Goal: Information Seeking & Learning: Check status

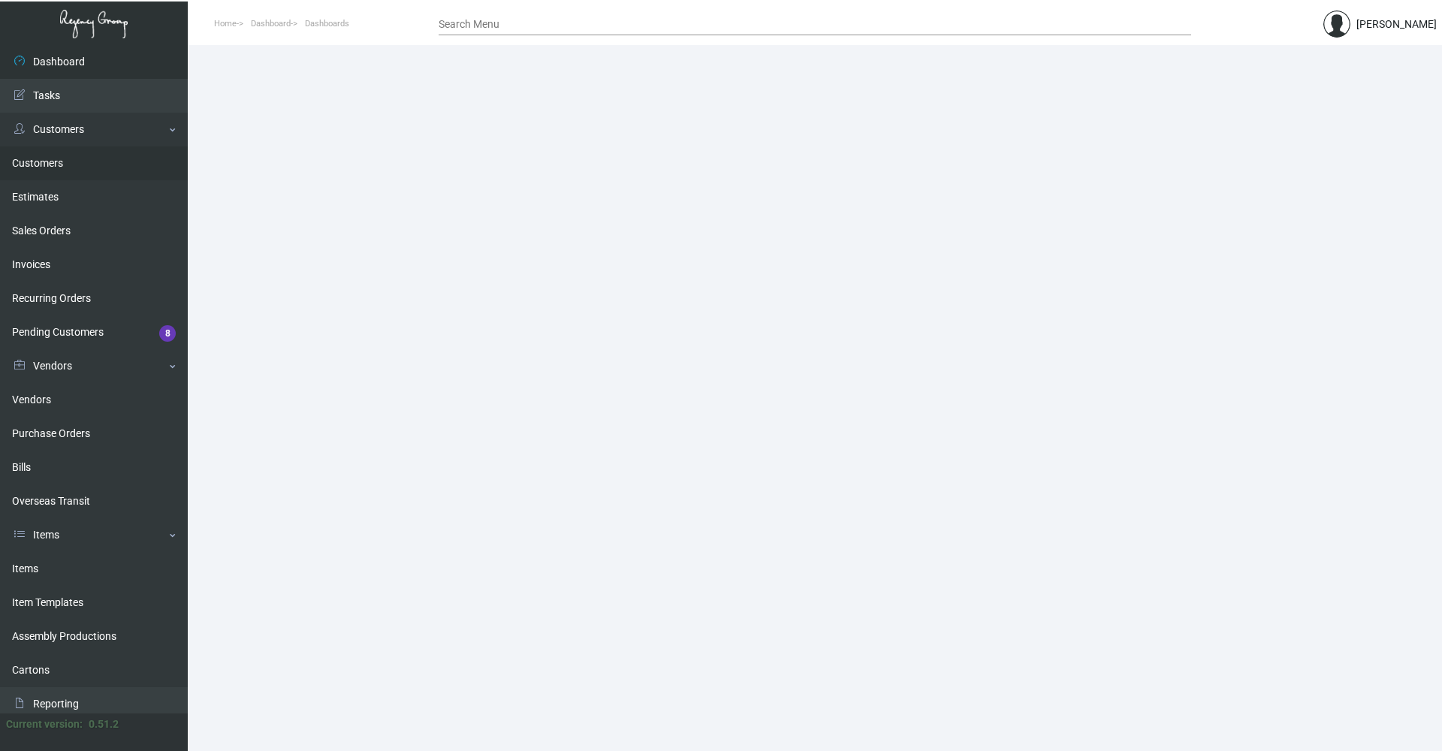
click at [35, 161] on link "Customers" at bounding box center [94, 163] width 188 height 34
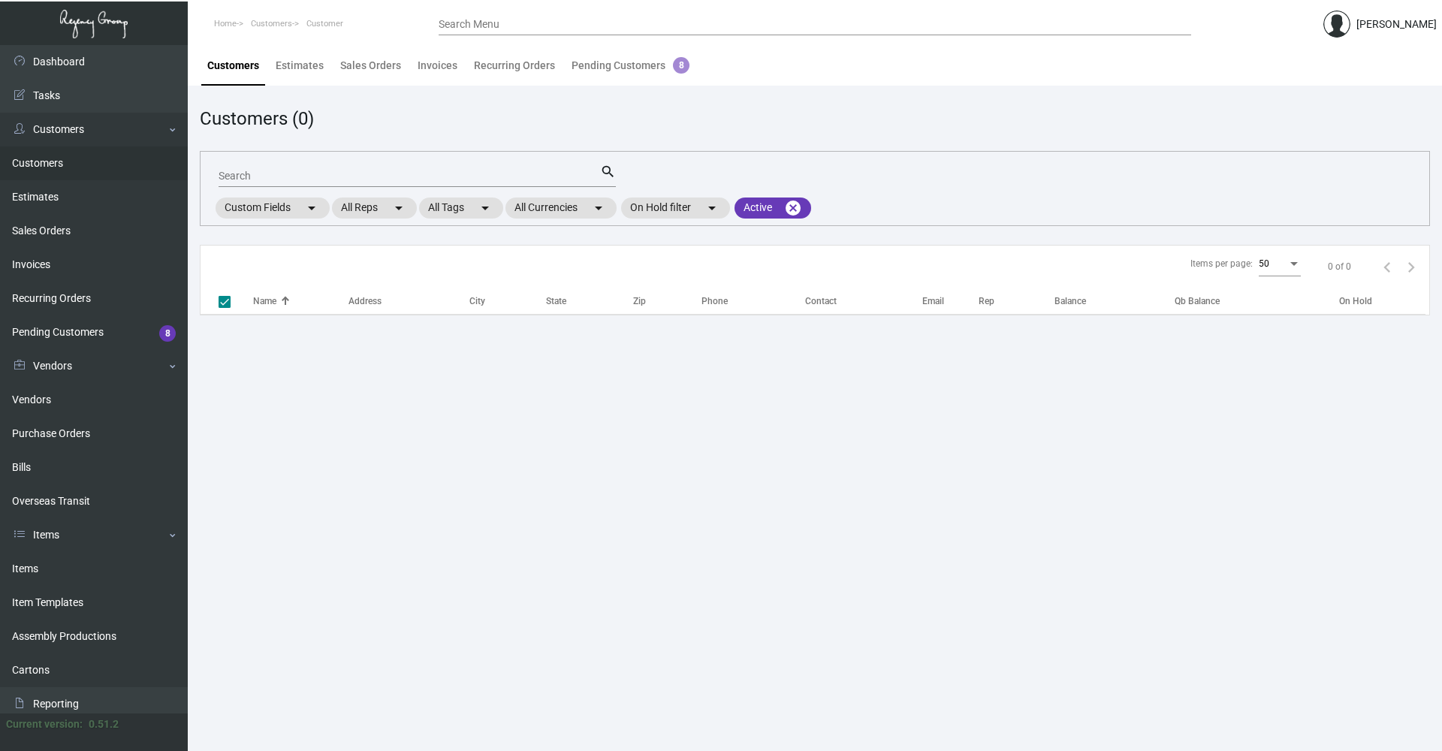
checkbox input "false"
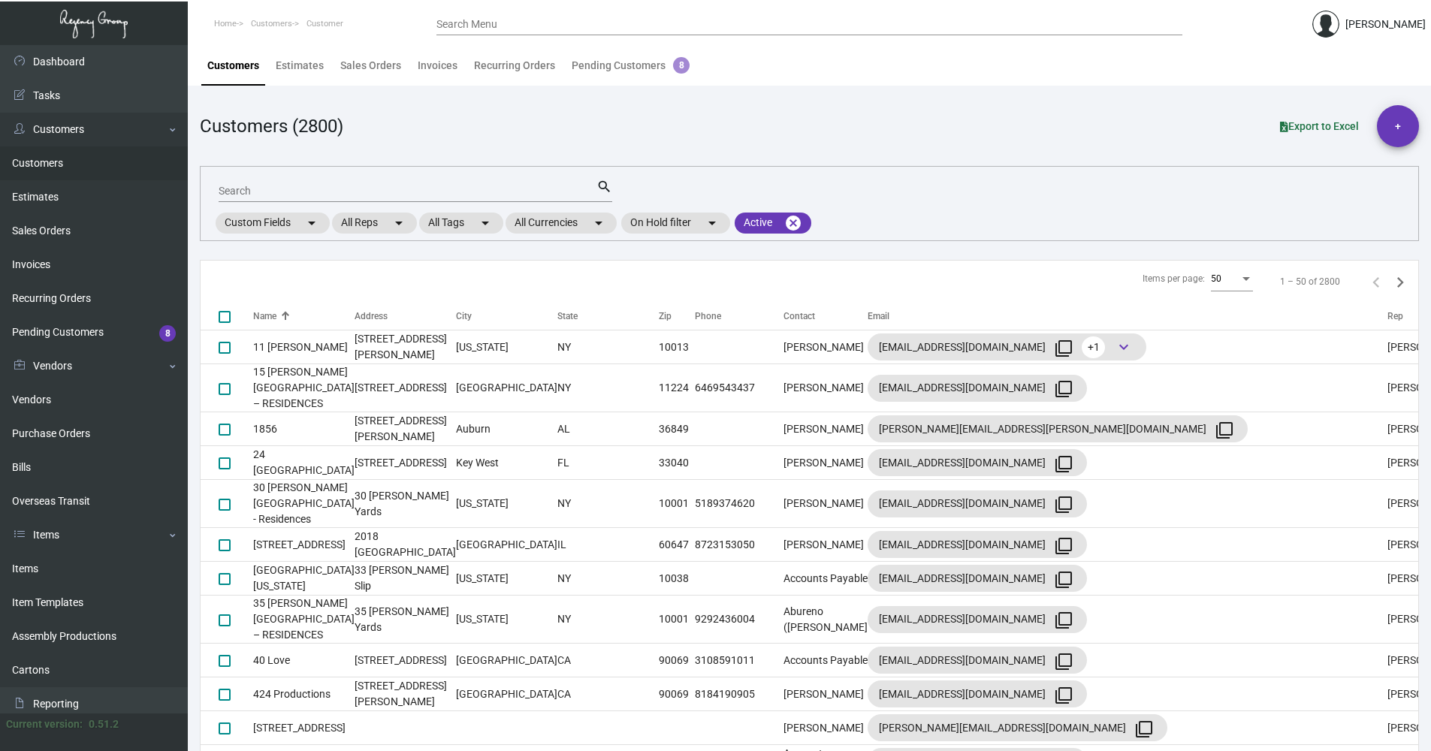
click at [387, 195] on input "Search" at bounding box center [408, 191] width 378 height 12
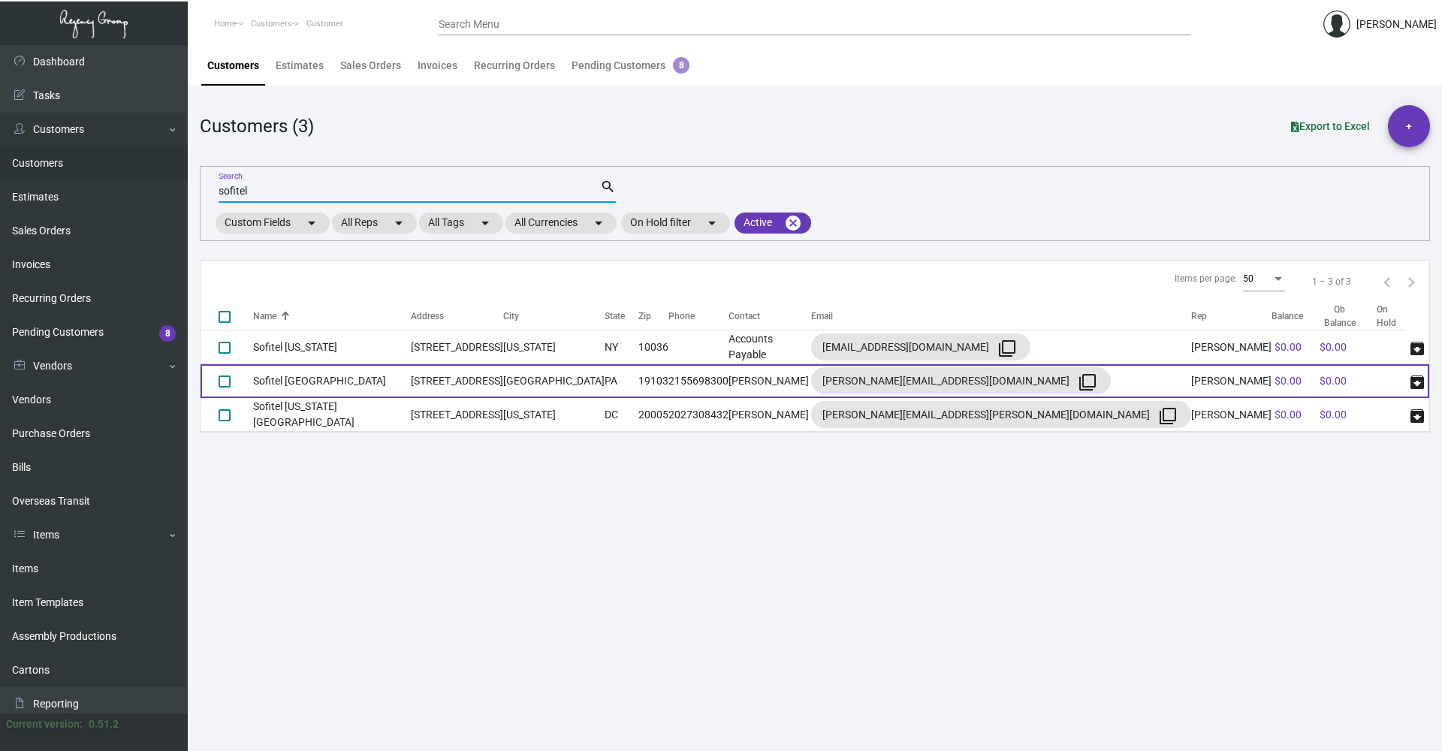
type input "sofitel"
click at [524, 371] on td "[GEOGRAPHIC_DATA]" at bounding box center [553, 381] width 101 height 34
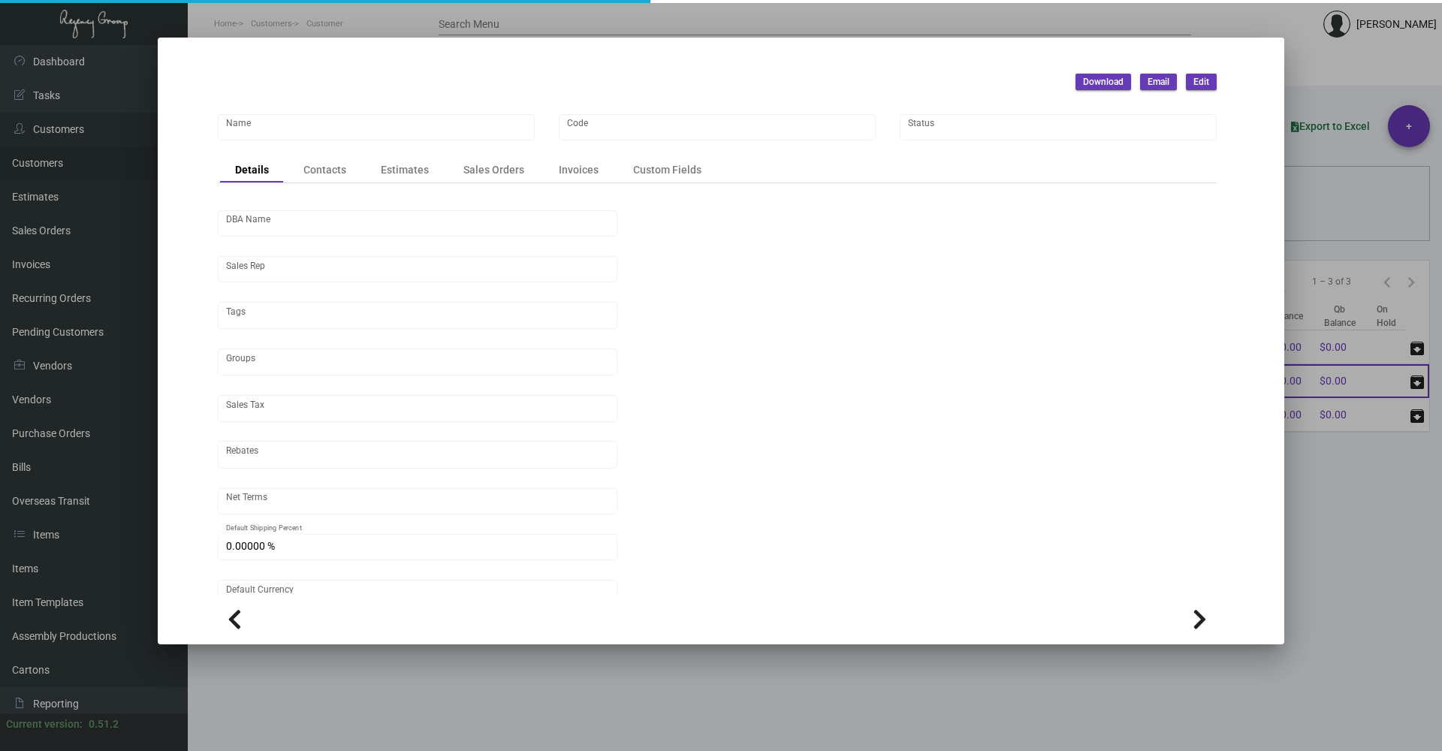
type input "Sofitel [GEOGRAPHIC_DATA]"
type input "978"
type input "[PERSON_NAME]"
type input "Out of State"
type input "Net 30"
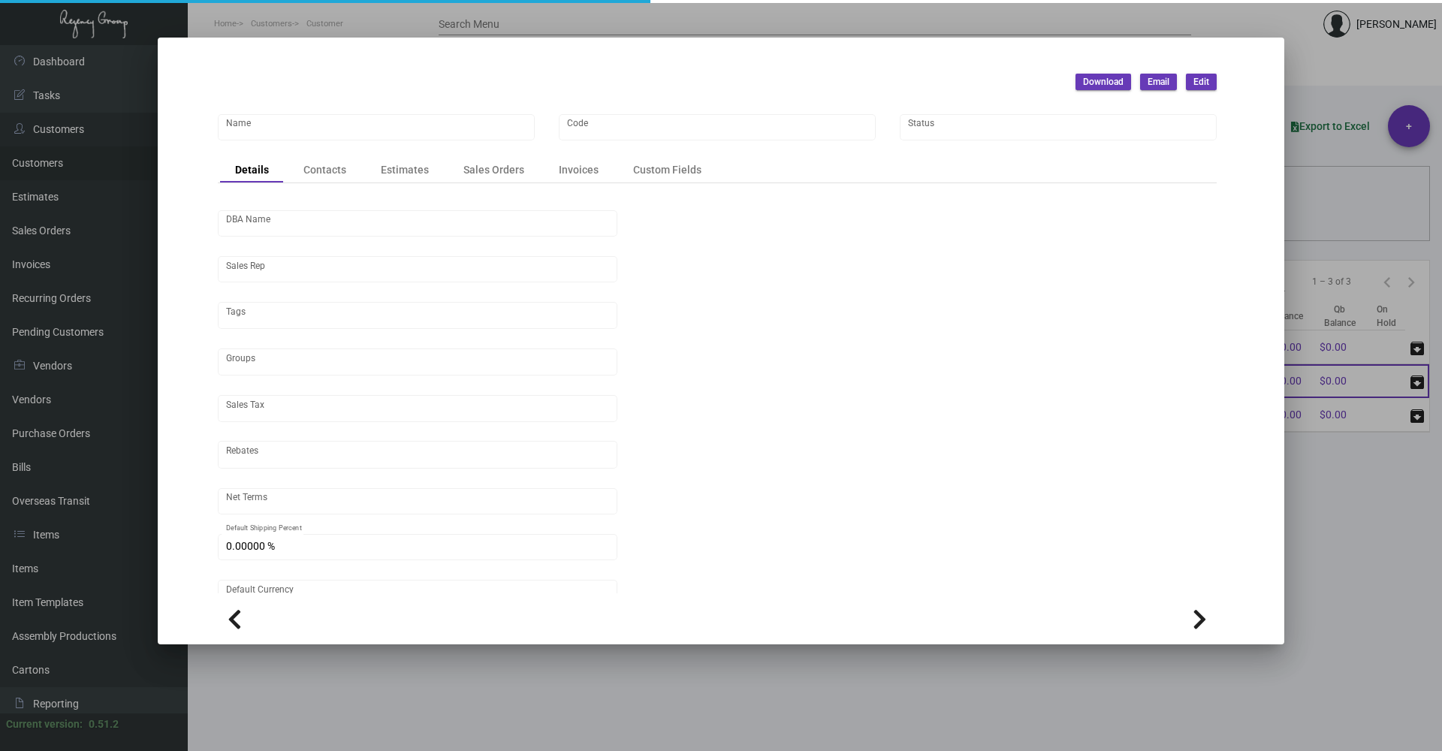
type input "United States Dollar $"
type input "$ 0.00"
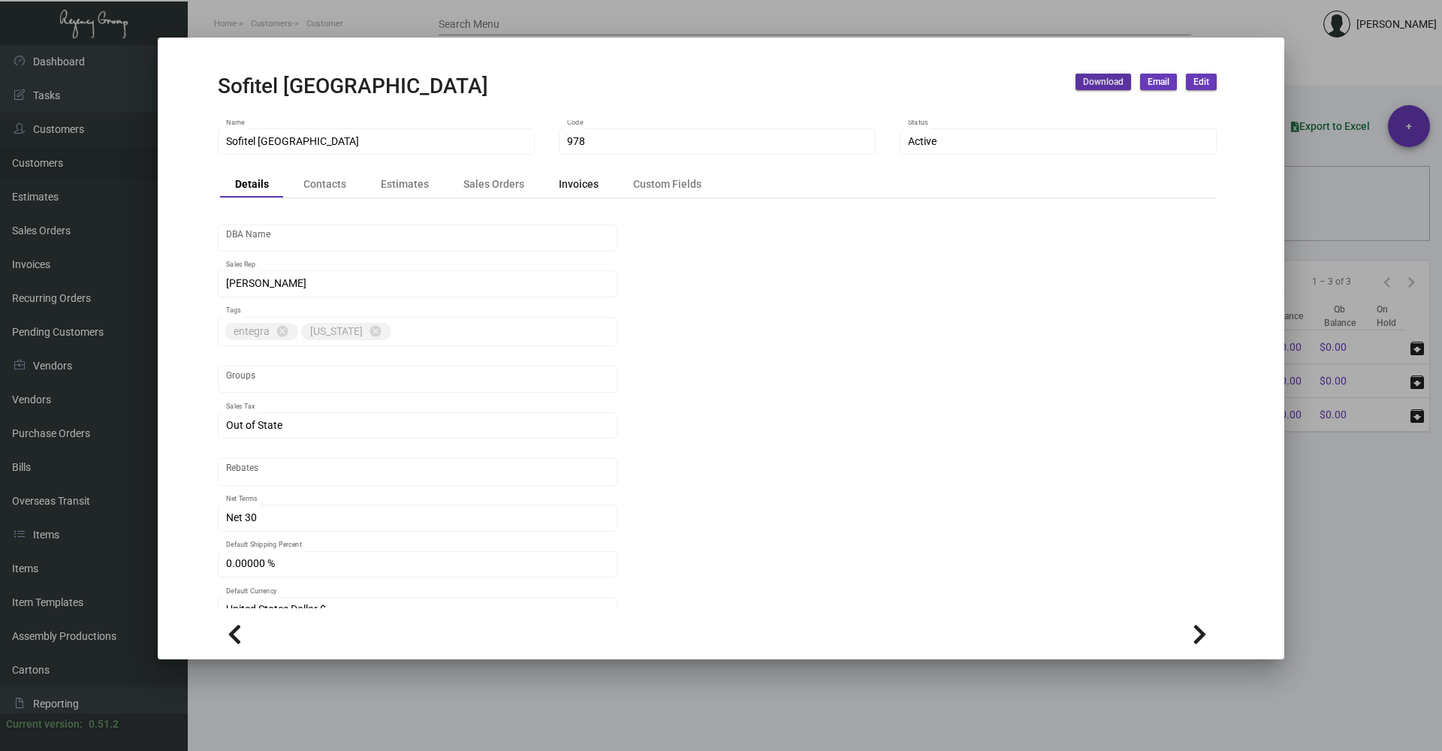
click at [548, 191] on div "Invoices" at bounding box center [579, 184] width 70 height 21
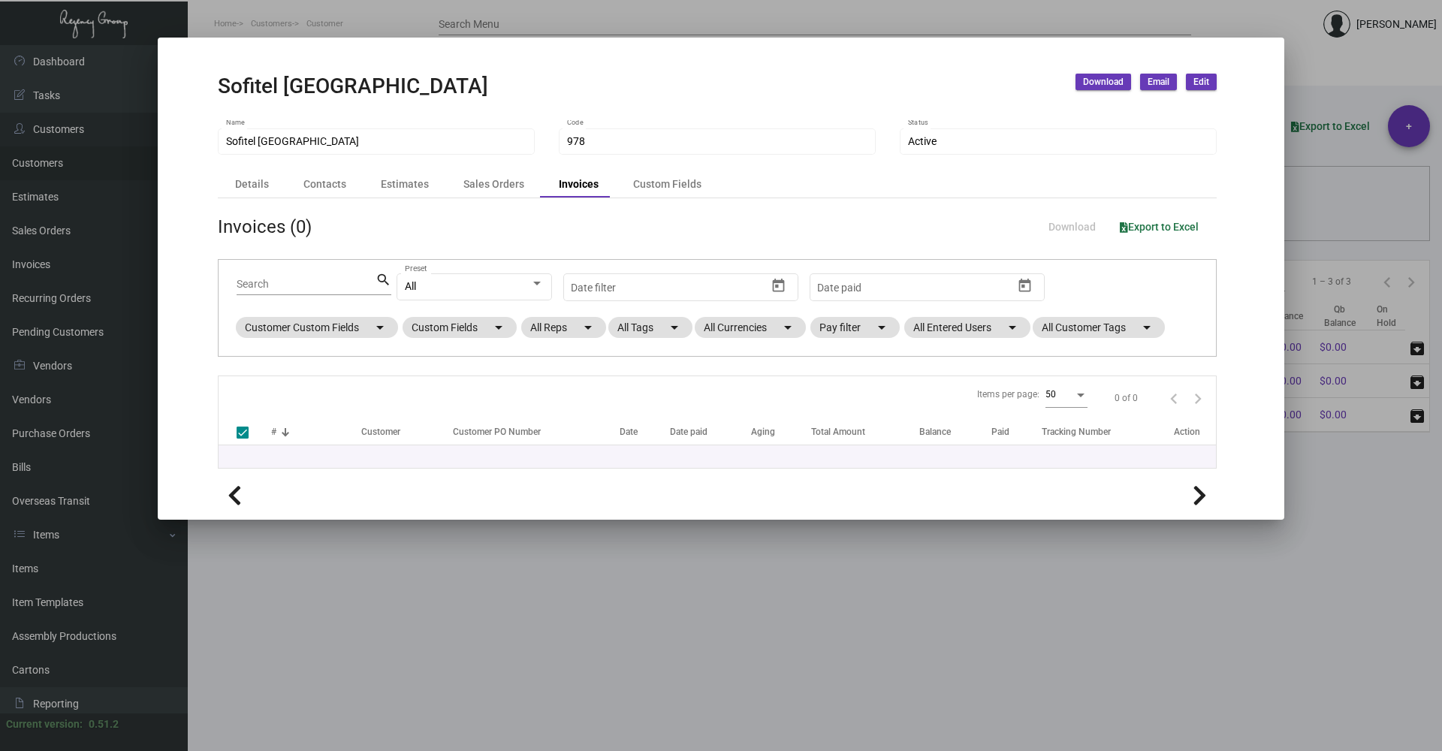
checkbox input "false"
